Goal: Information Seeking & Learning: Learn about a topic

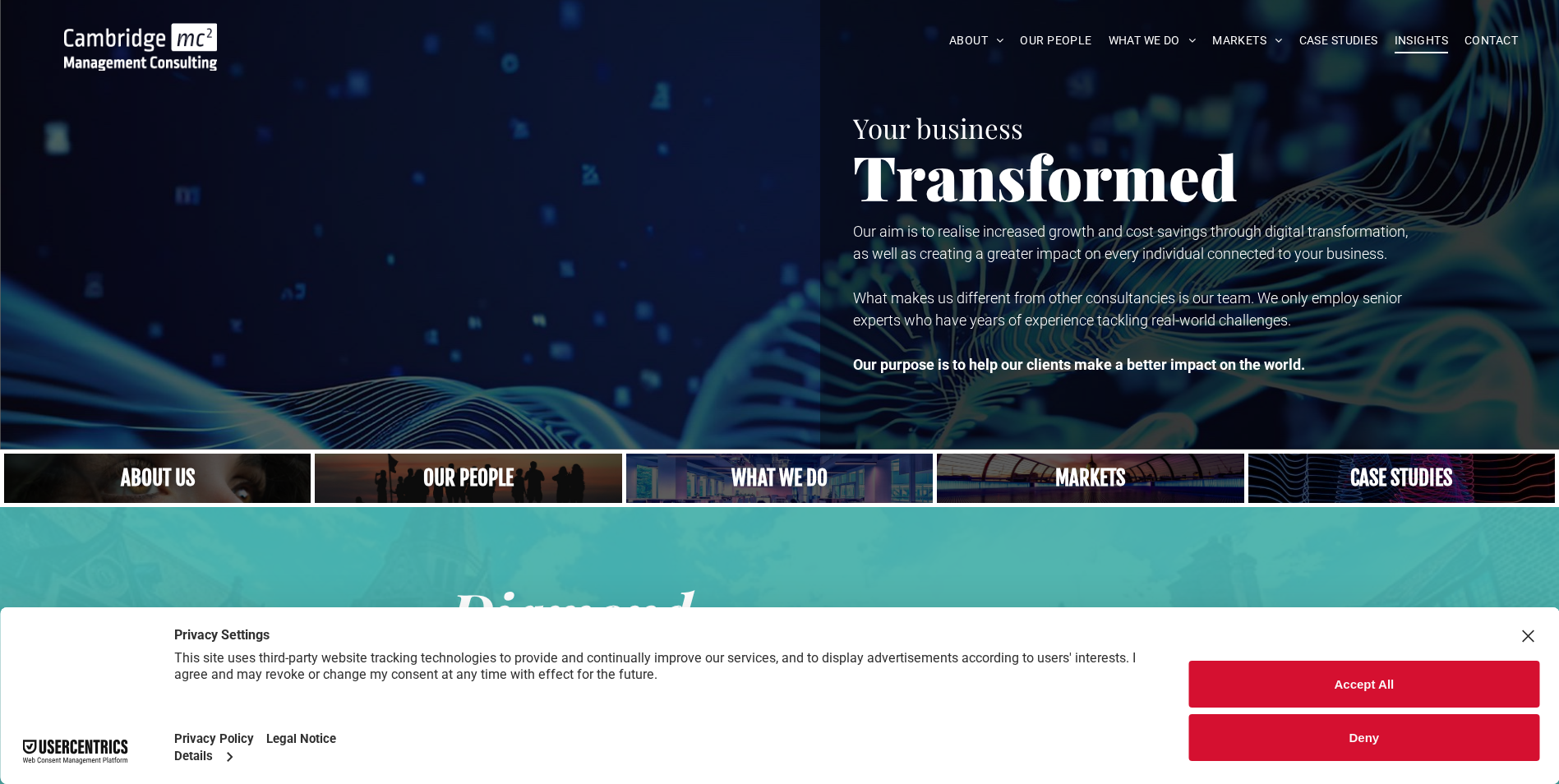
click at [1415, 33] on span "INSIGHTS" at bounding box center [1421, 40] width 53 height 26
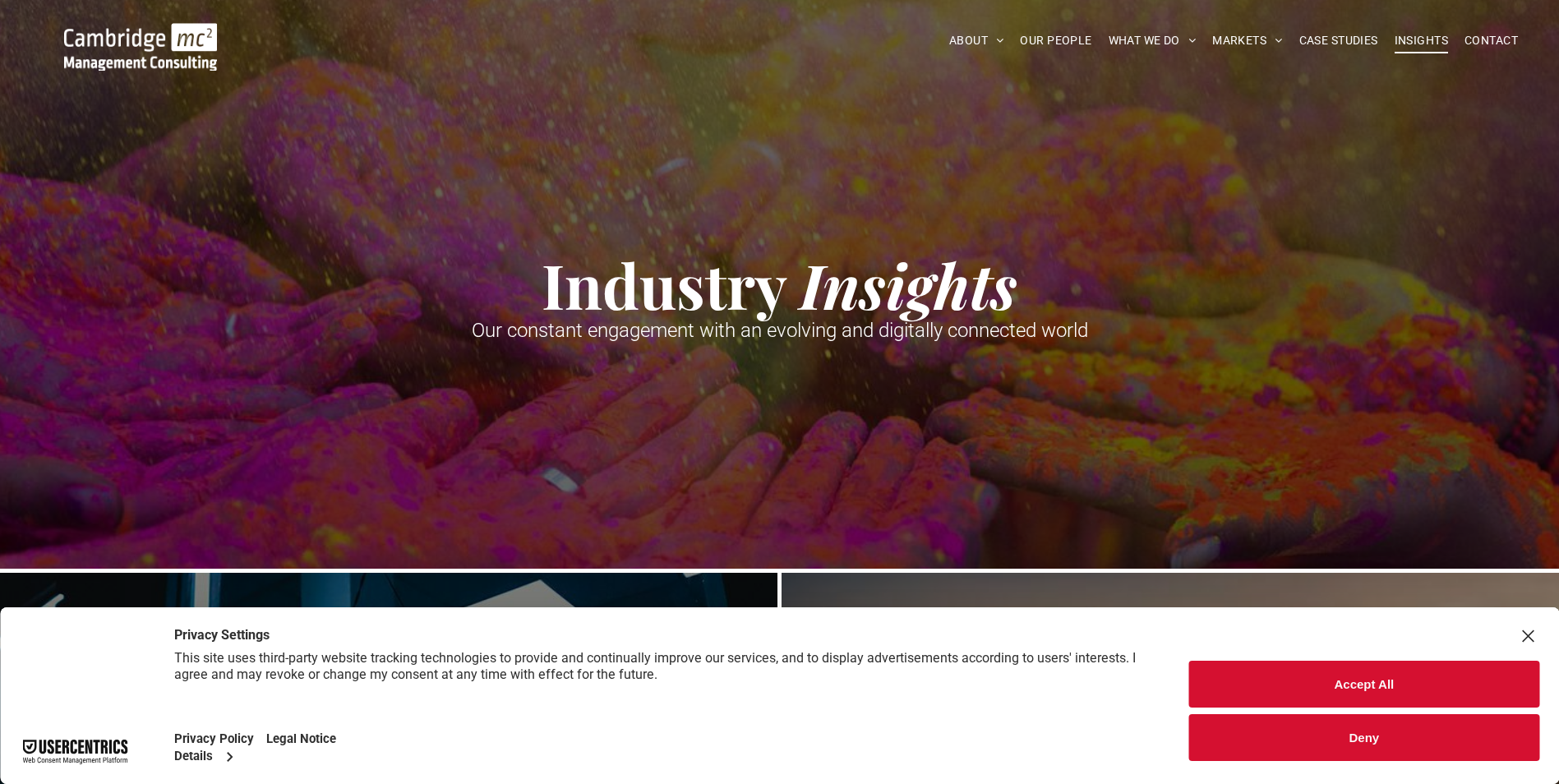
scroll to position [246, 0]
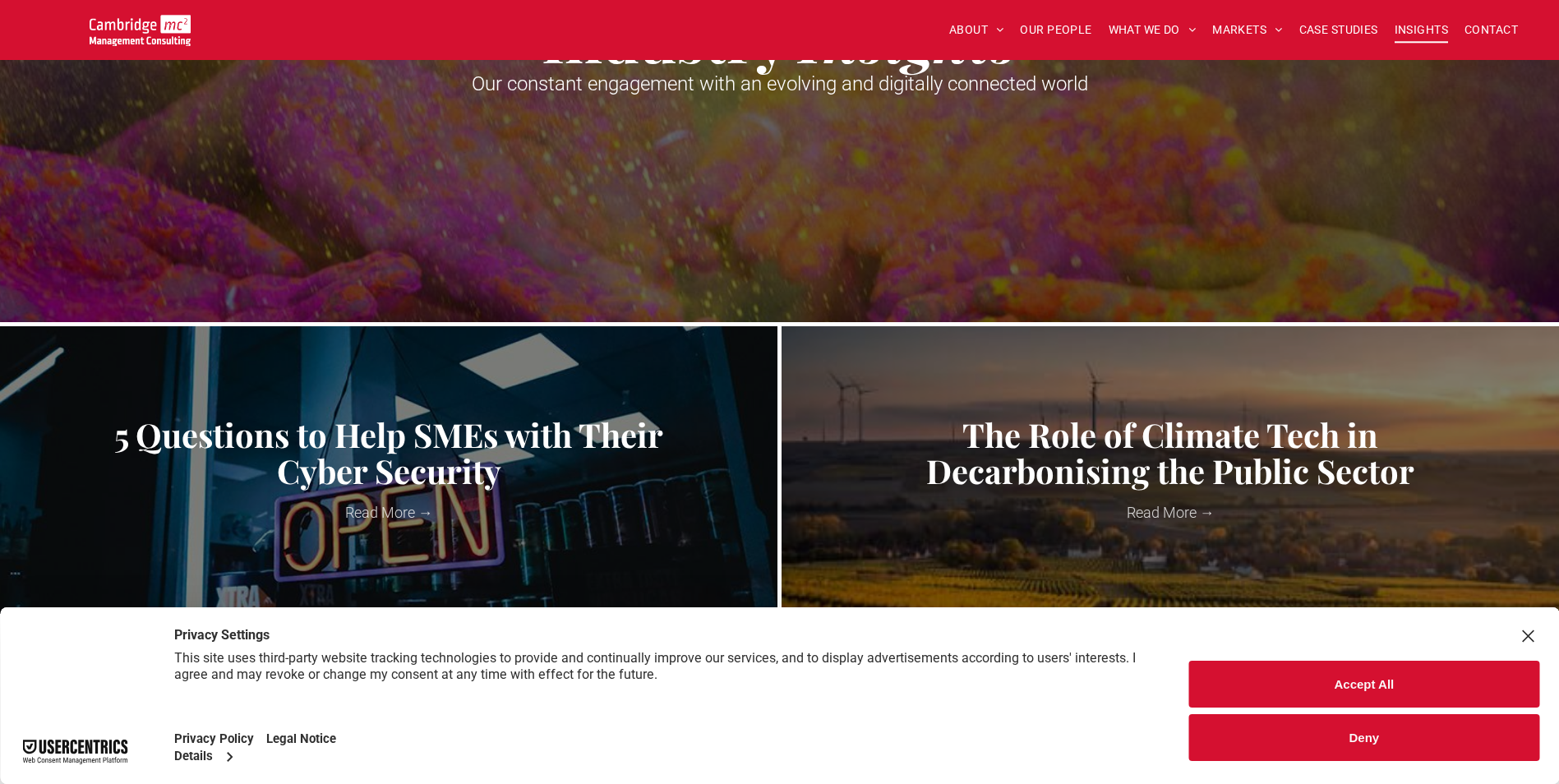
click at [1413, 728] on button "Deny" at bounding box center [1364, 737] width 350 height 46
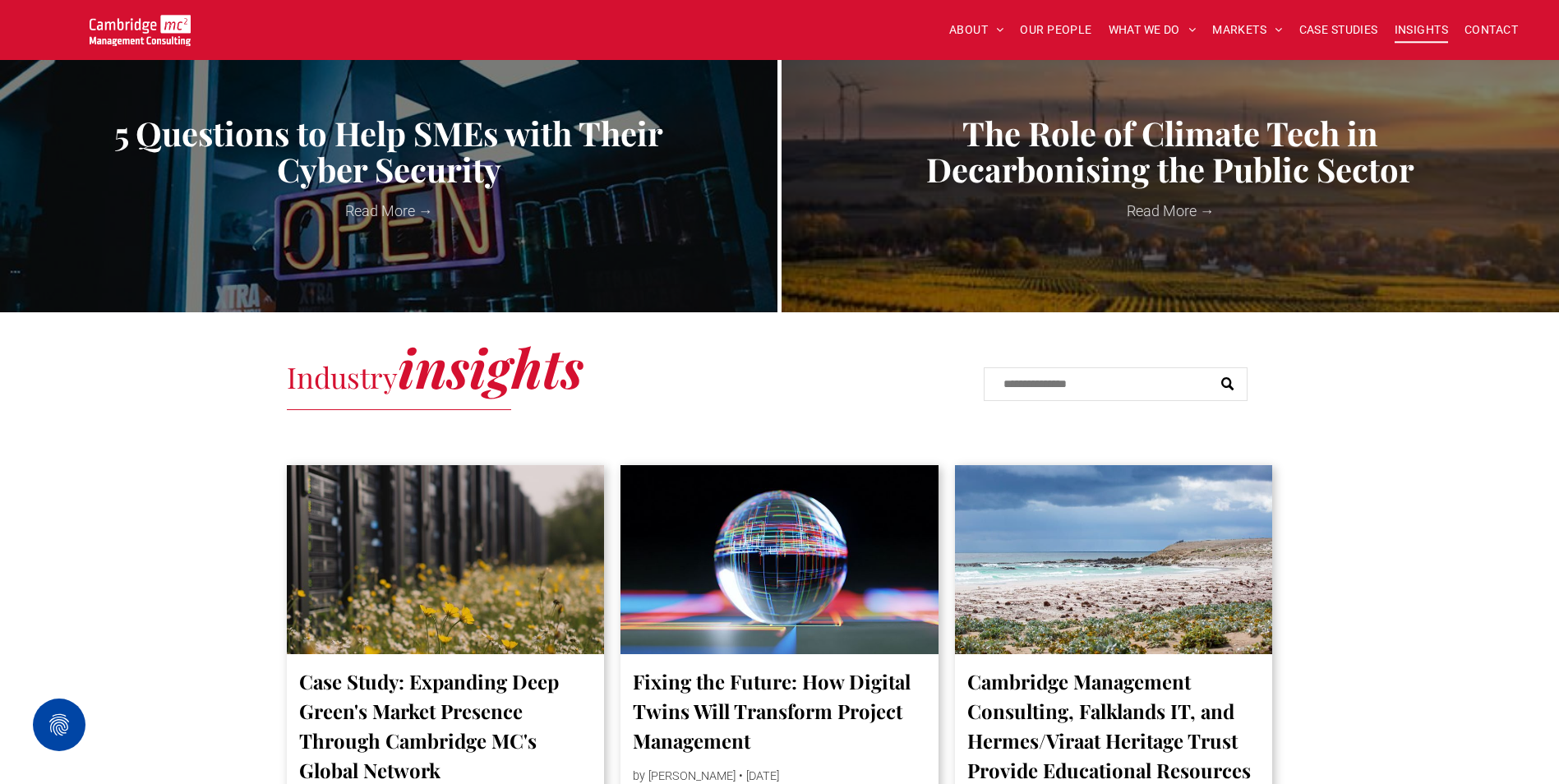
scroll to position [575, 0]
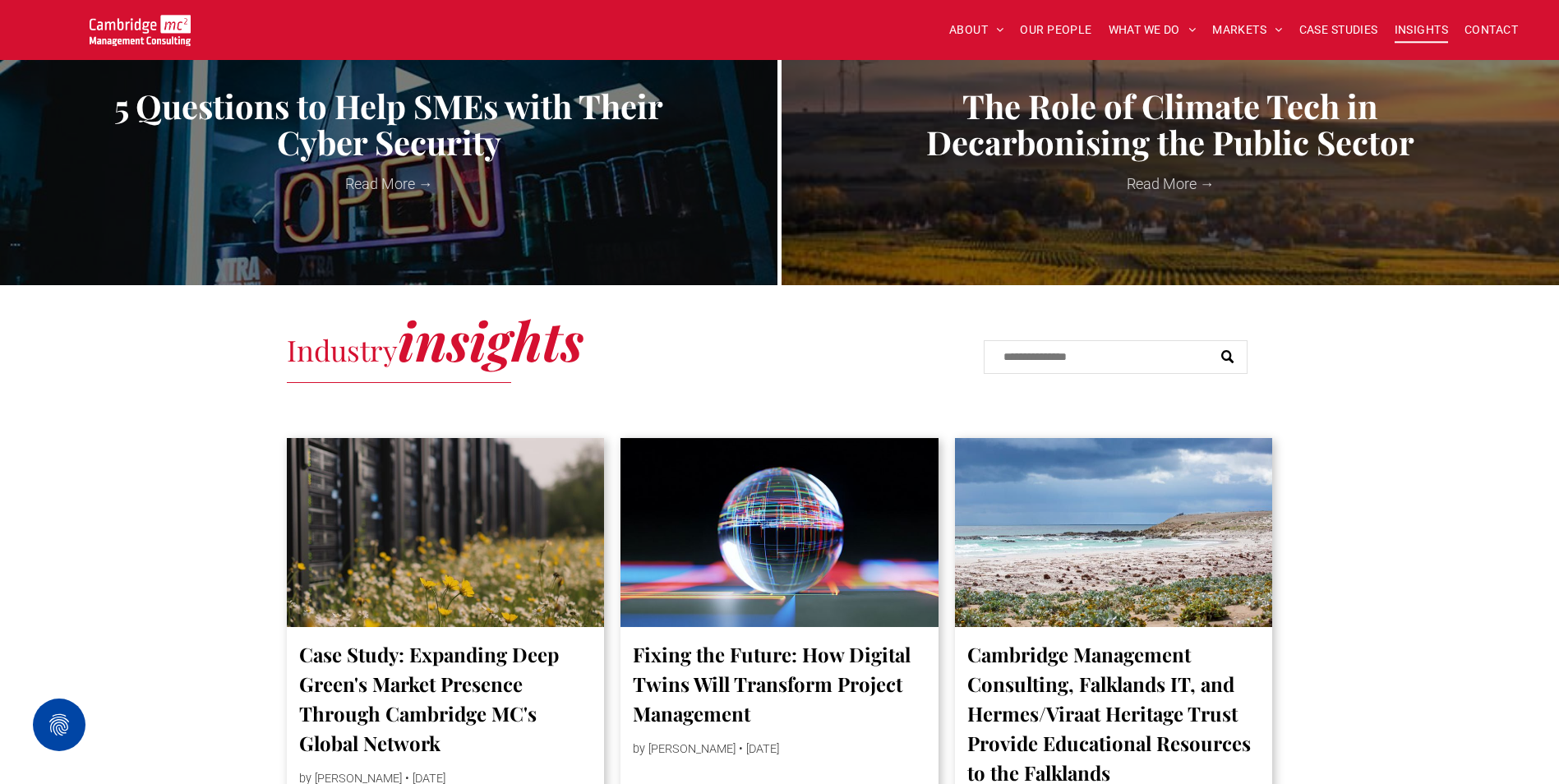
click at [1119, 349] on input "Search" at bounding box center [1115, 357] width 264 height 34
type input "*****"
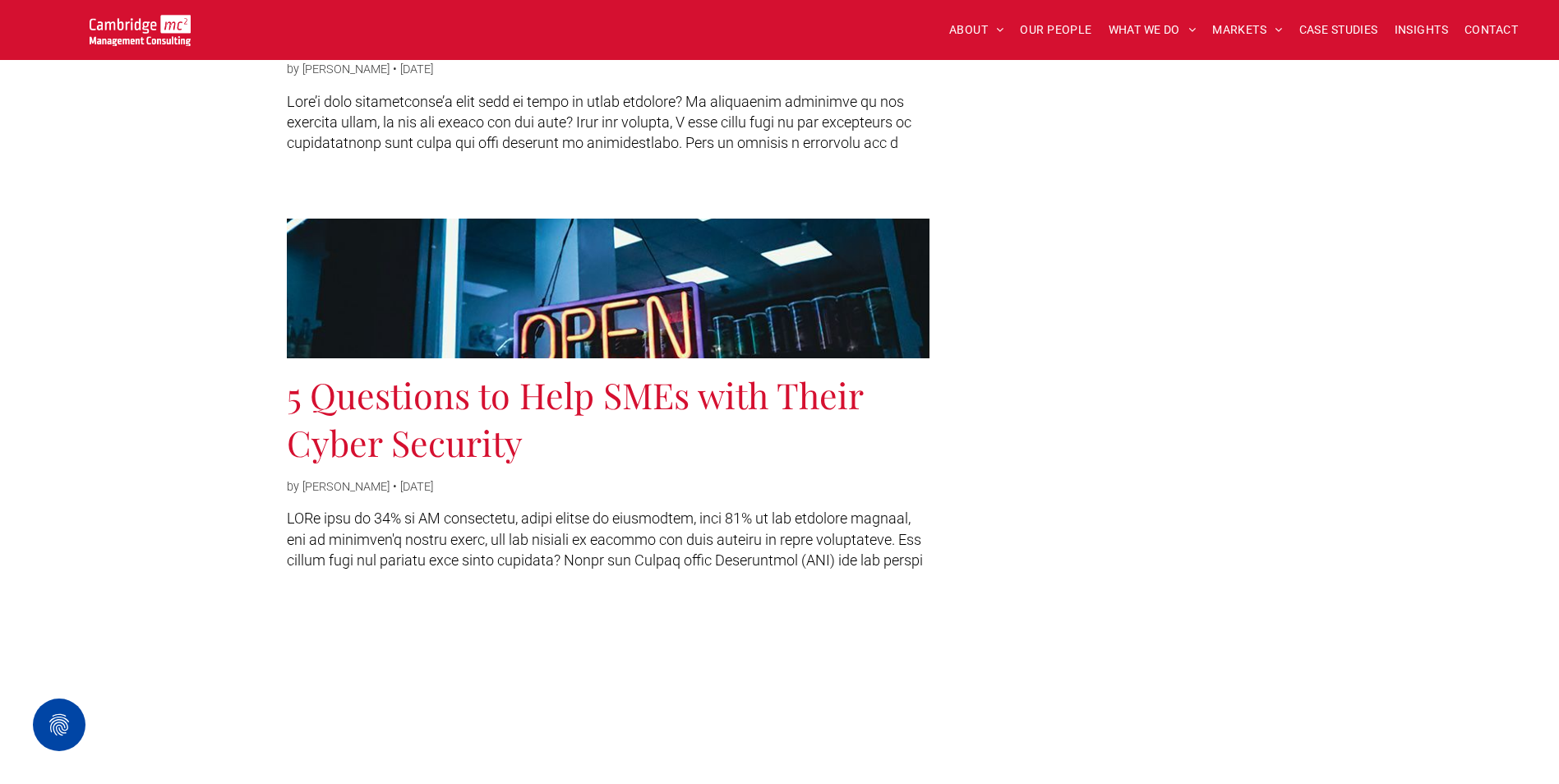
scroll to position [329, 0]
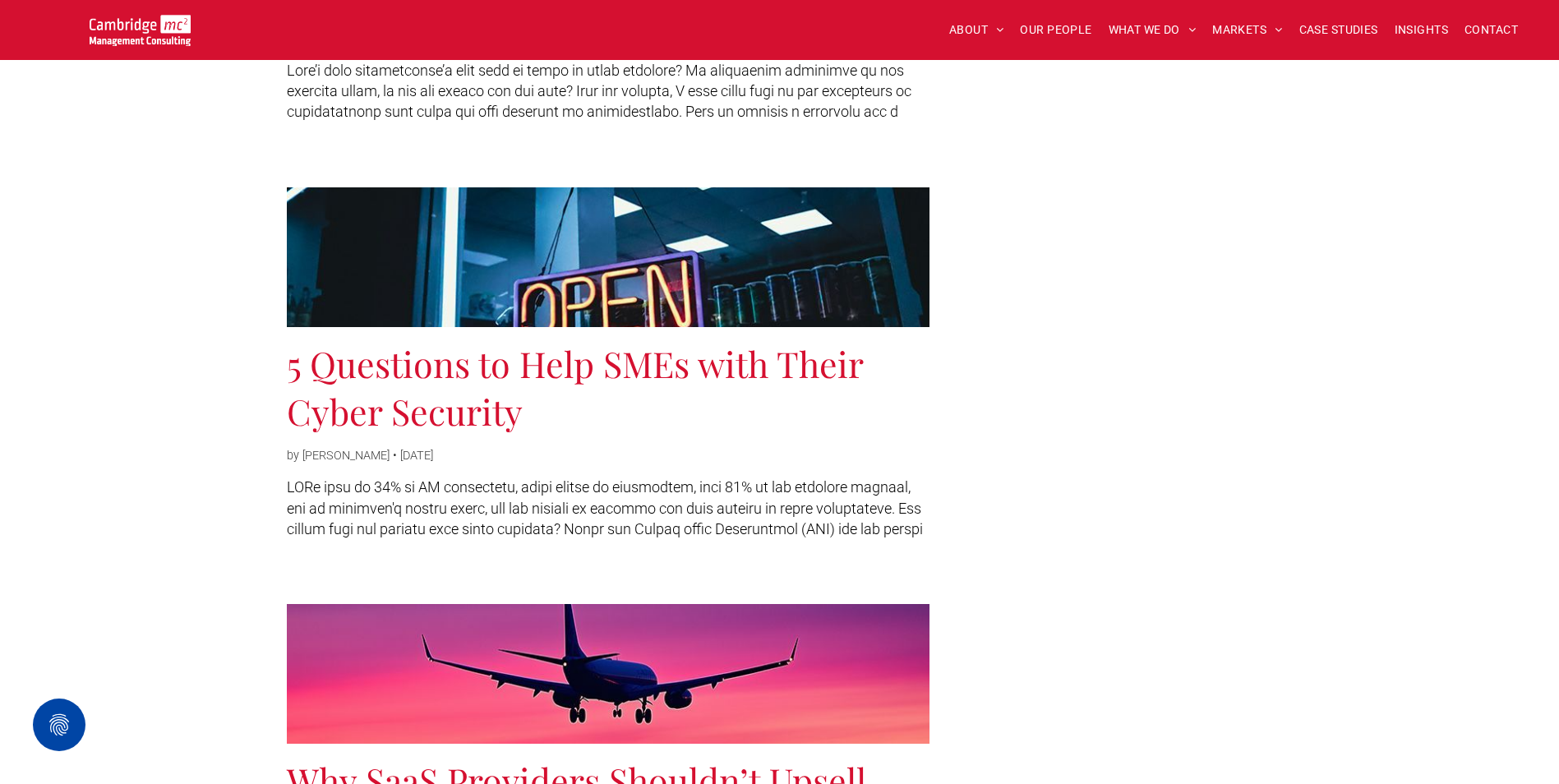
click at [482, 422] on link "5 Questions to Help SMEs with Their Cyber Security" at bounding box center [608, 387] width 643 height 96
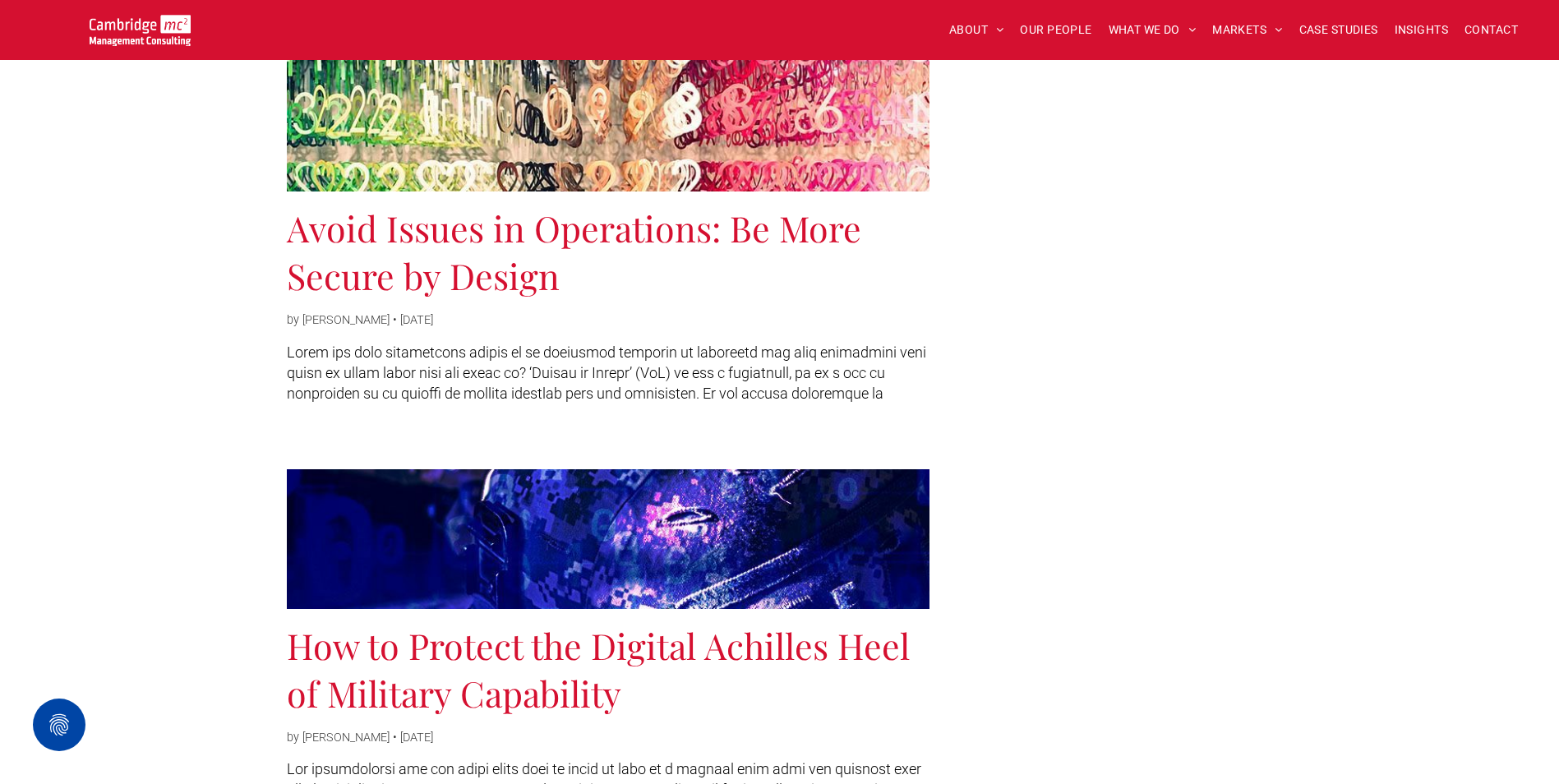
scroll to position [1232, 0]
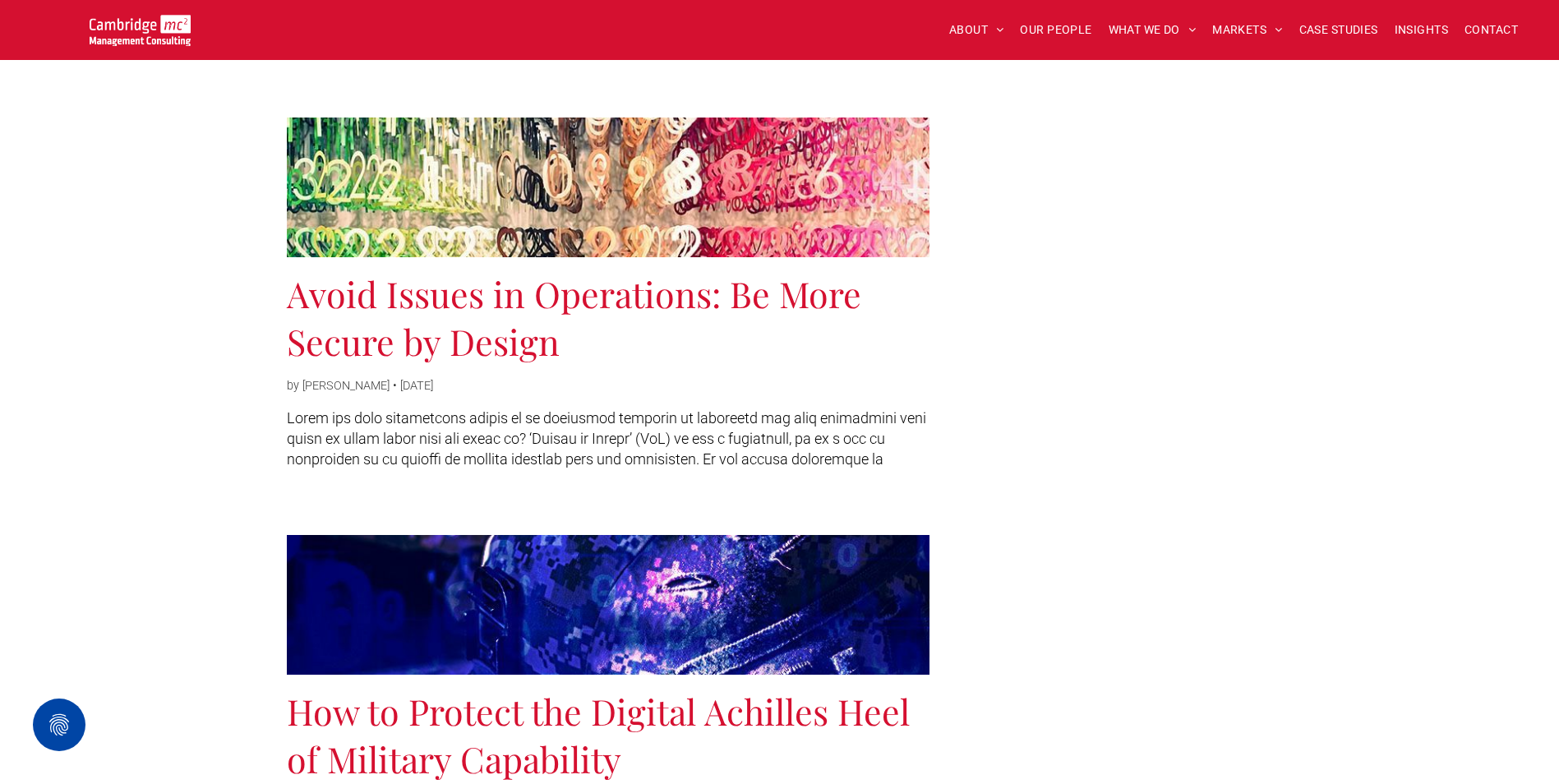
click at [672, 293] on link "Avoid Issues in Operations: Be More Secure by Design" at bounding box center [608, 317] width 643 height 96
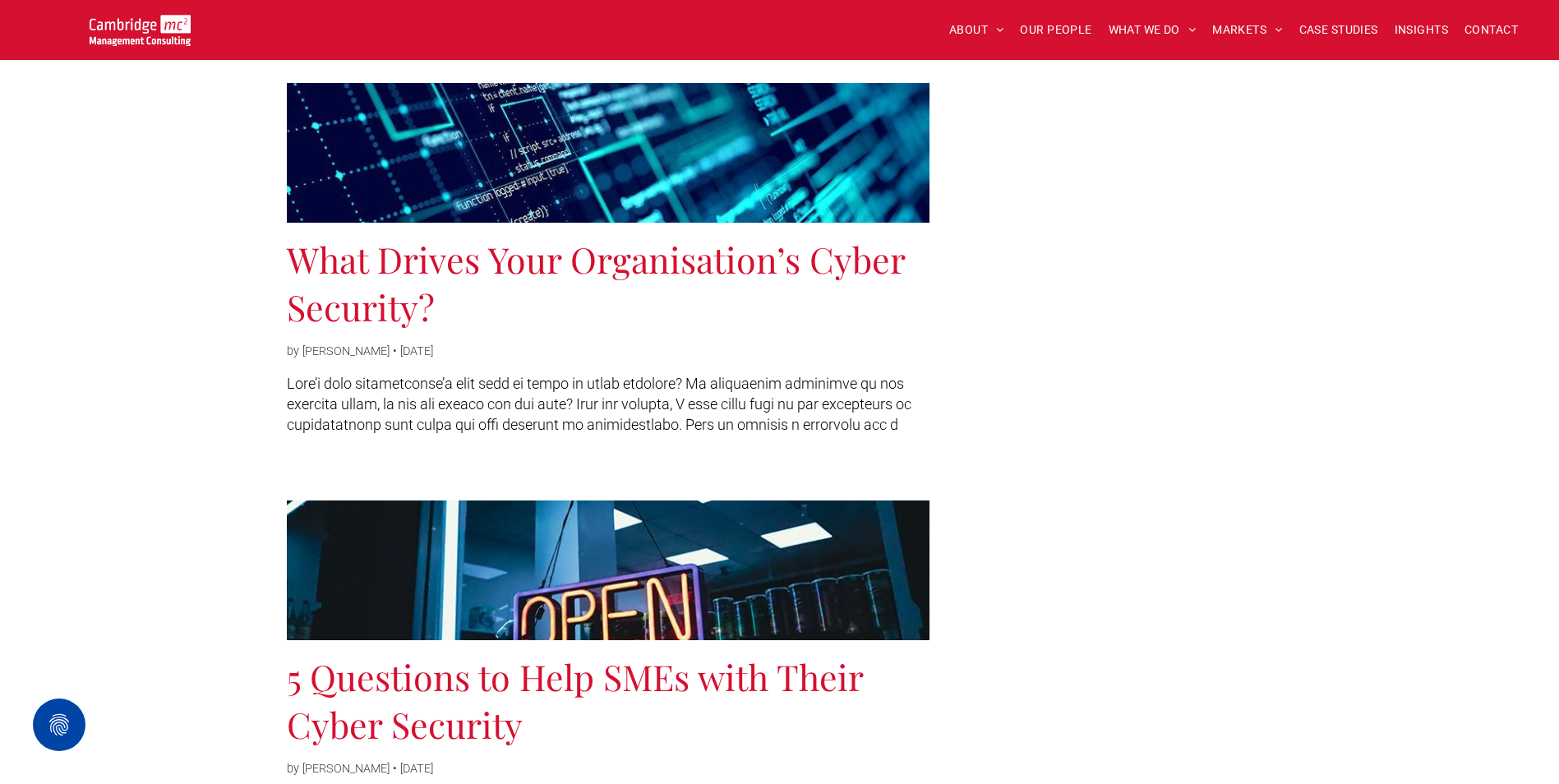
scroll to position [0, 0]
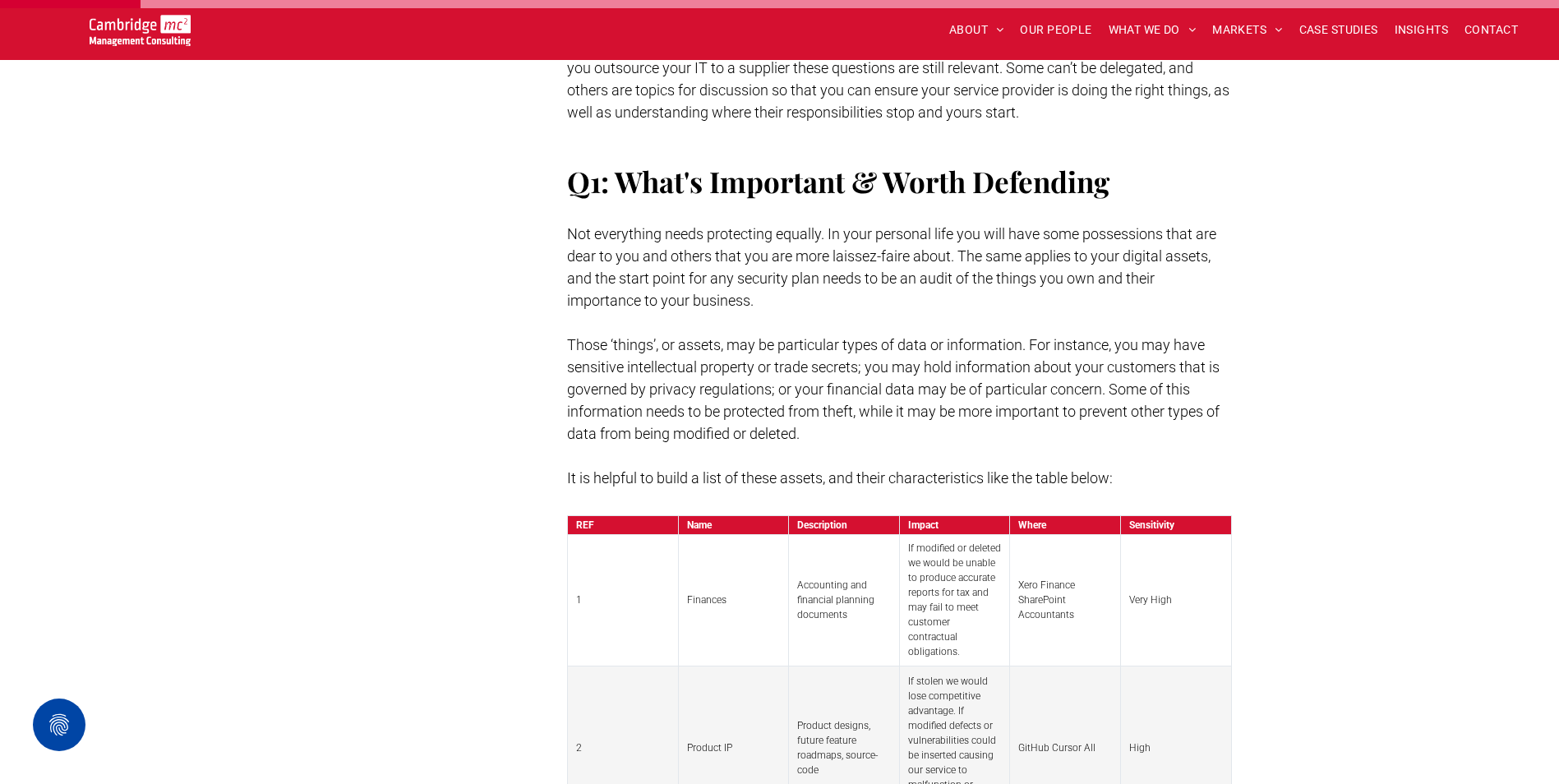
scroll to position [986, 0]
